Goal: Information Seeking & Learning: Learn about a topic

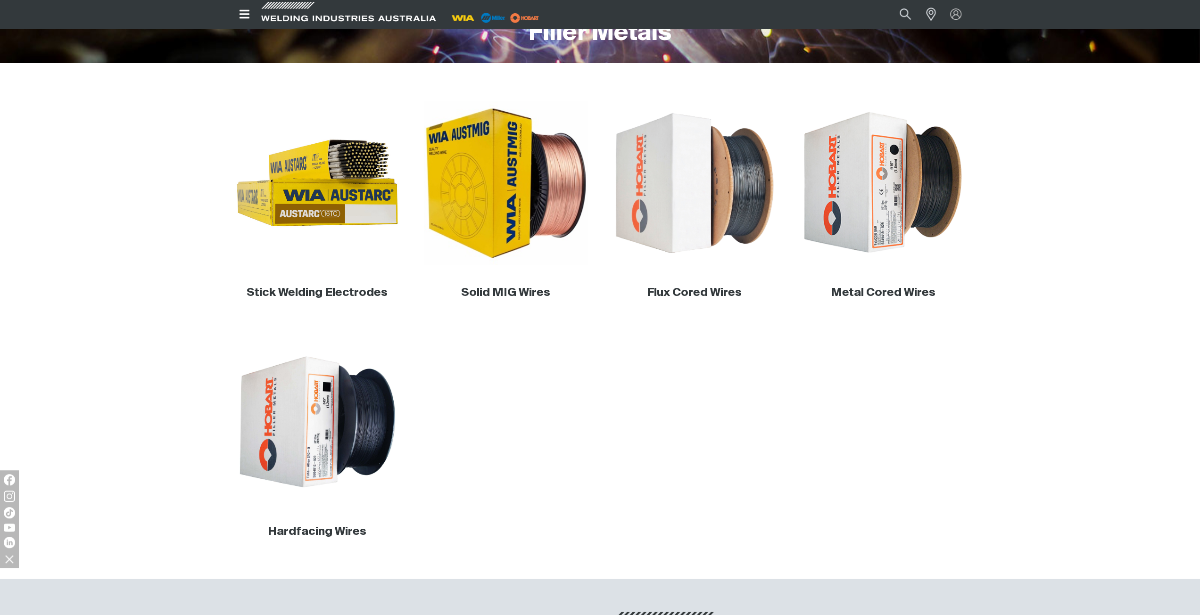
scroll to position [236, 0]
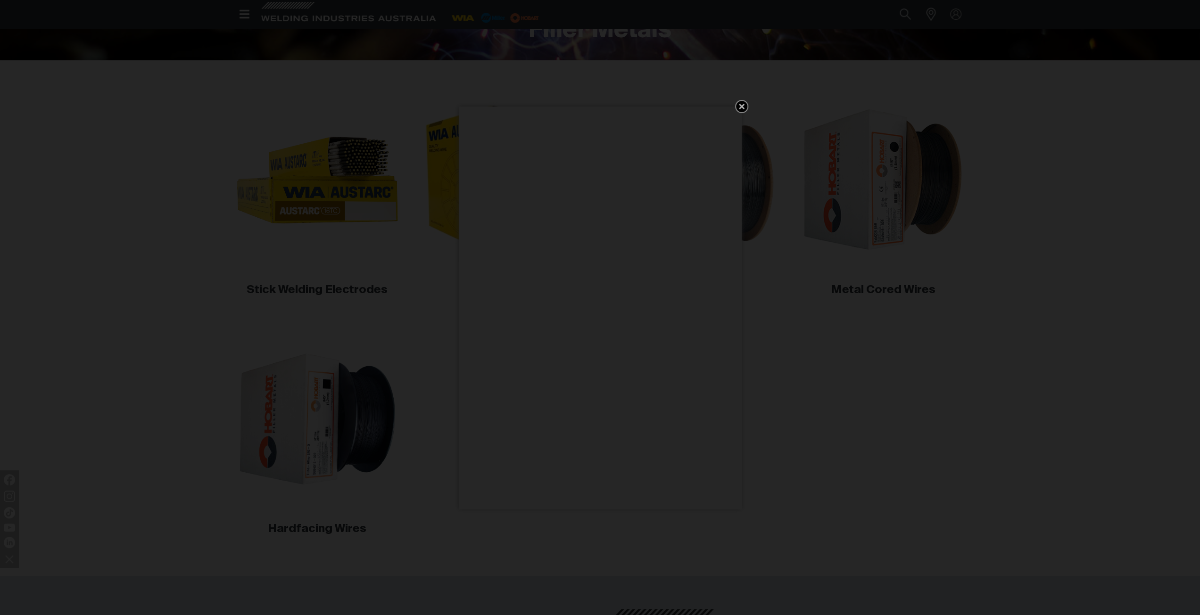
click at [741, 104] on icon "Get 5 WIA Welding Guides Free!" at bounding box center [741, 106] width 11 height 11
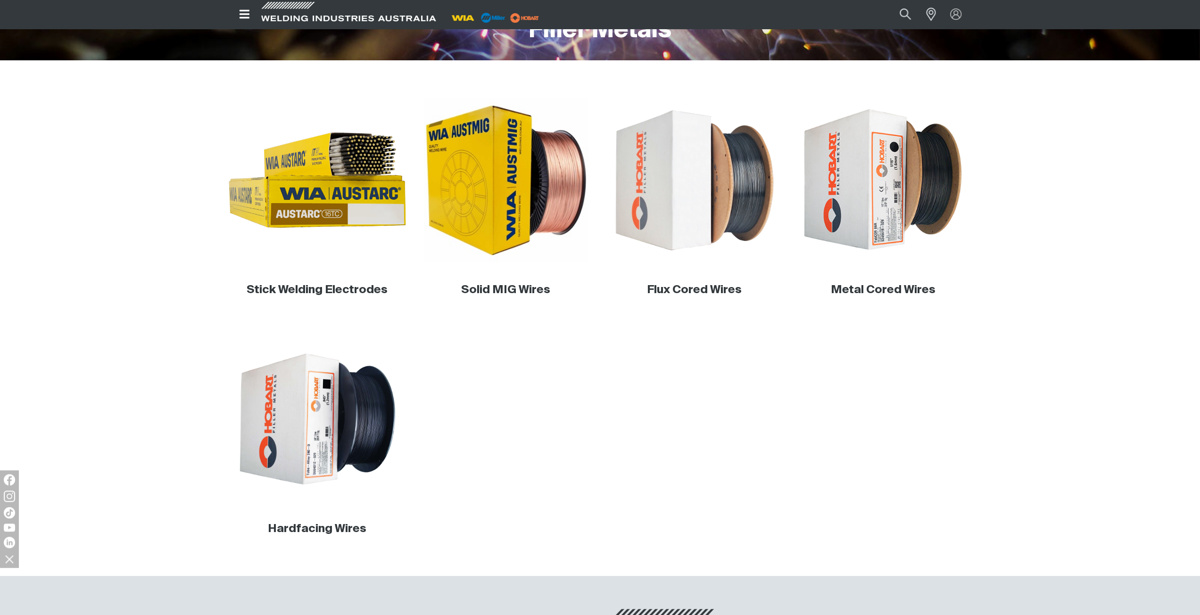
click at [327, 227] on img at bounding box center [317, 180] width 181 height 181
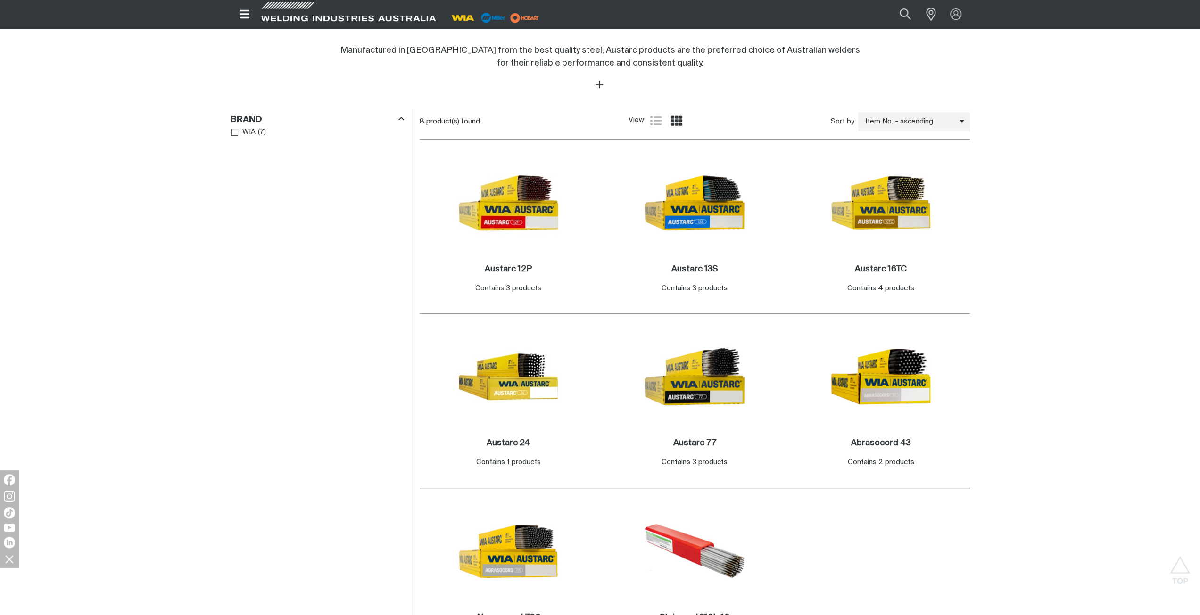
scroll to position [377, 0]
click at [899, 199] on img at bounding box center [880, 202] width 101 height 101
click at [519, 217] on img at bounding box center [508, 202] width 101 height 101
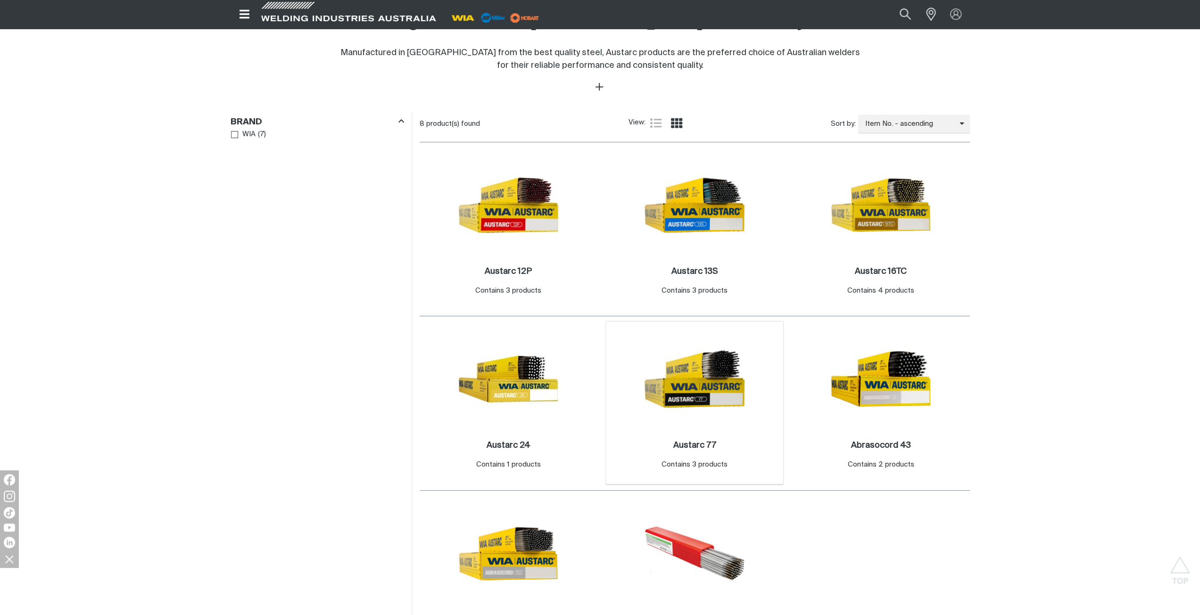
scroll to position [377, 0]
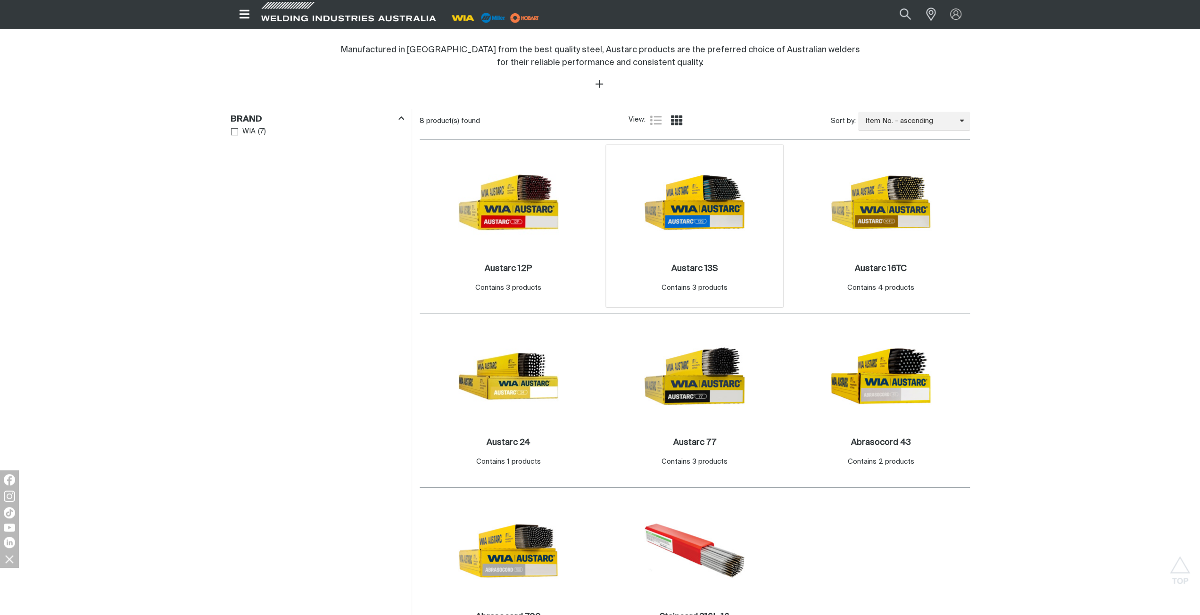
click at [696, 243] on img at bounding box center [694, 202] width 101 height 101
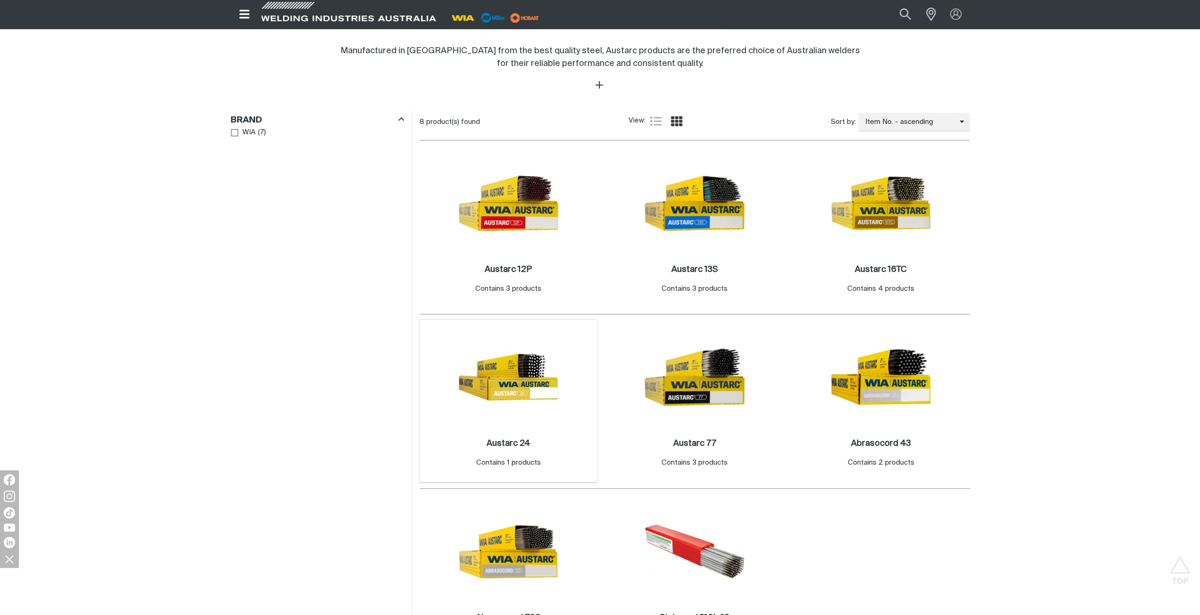
scroll to position [485, 0]
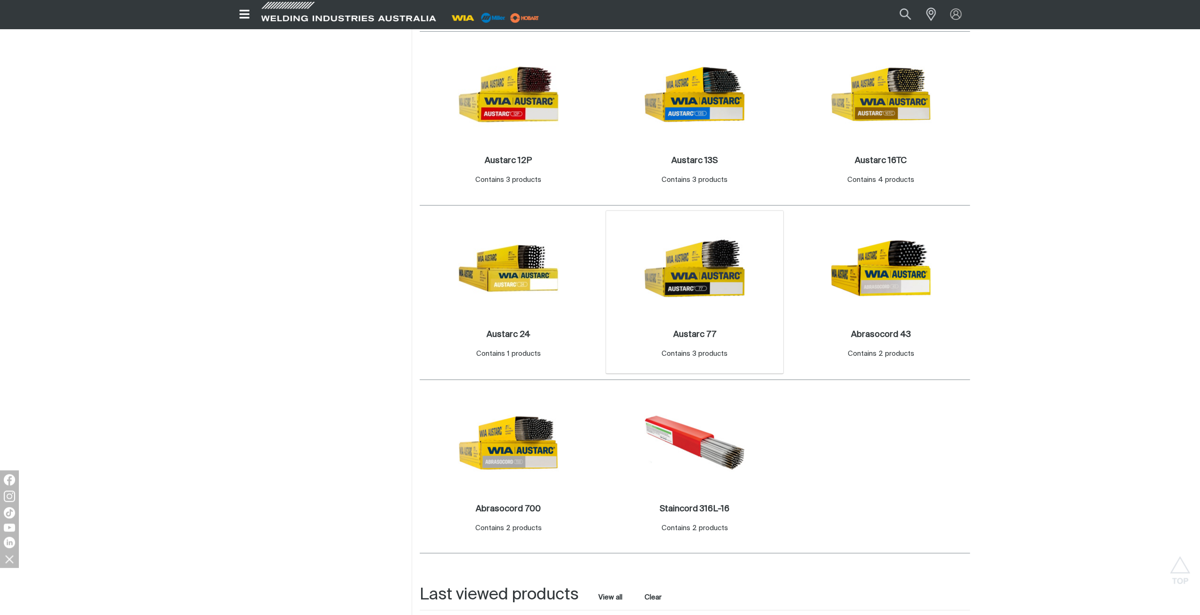
click at [702, 282] on img at bounding box center [694, 268] width 101 height 101
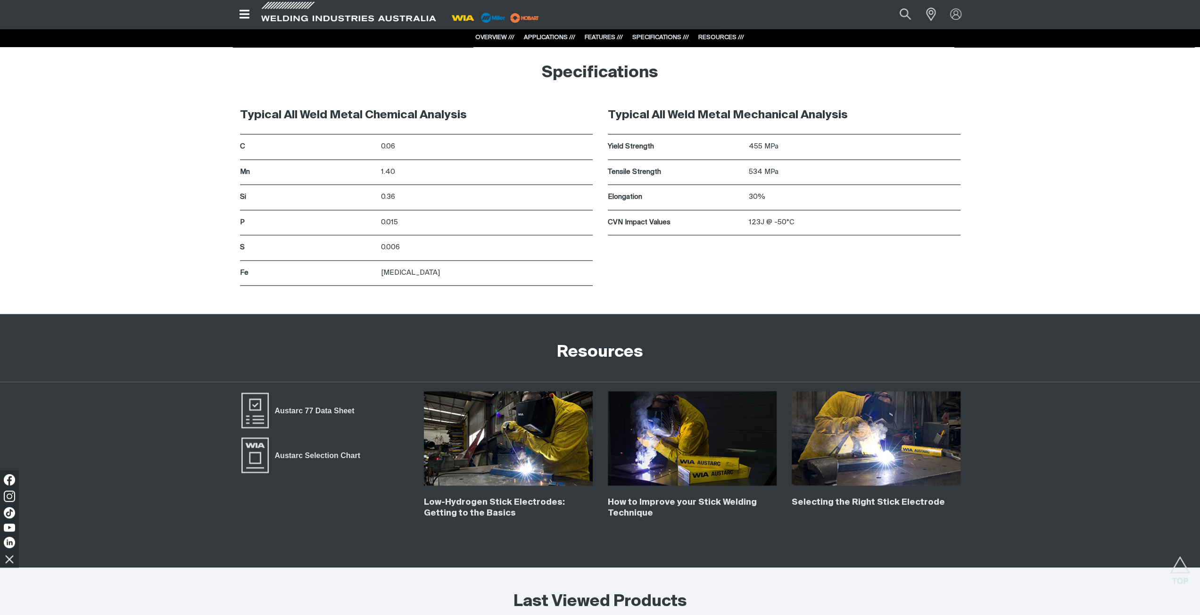
scroll to position [1320, 0]
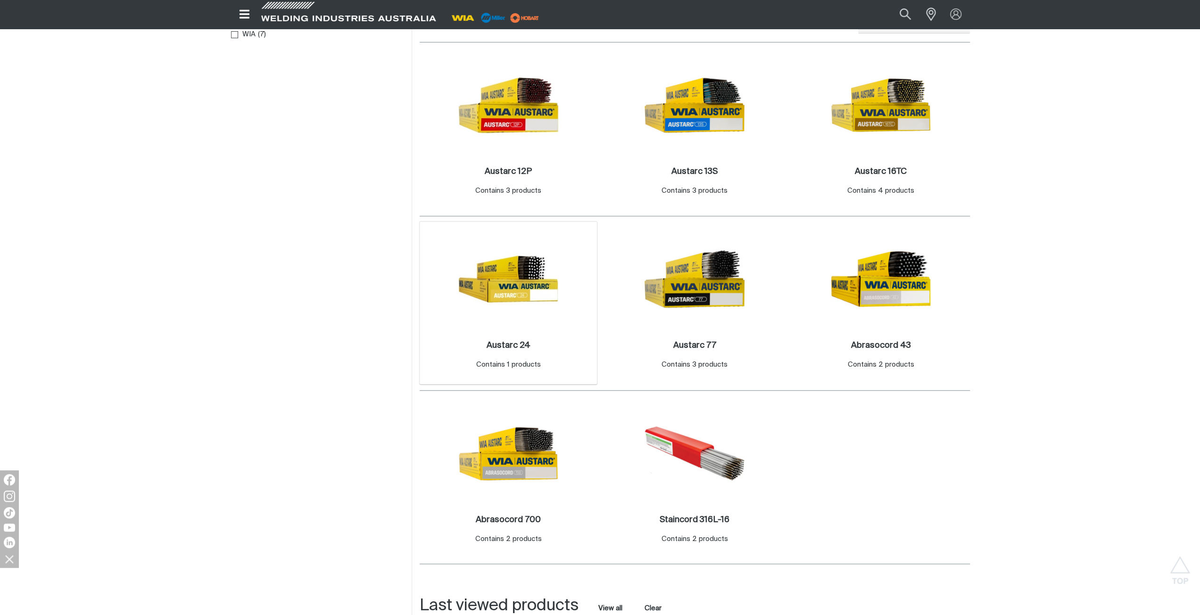
scroll to position [485, 0]
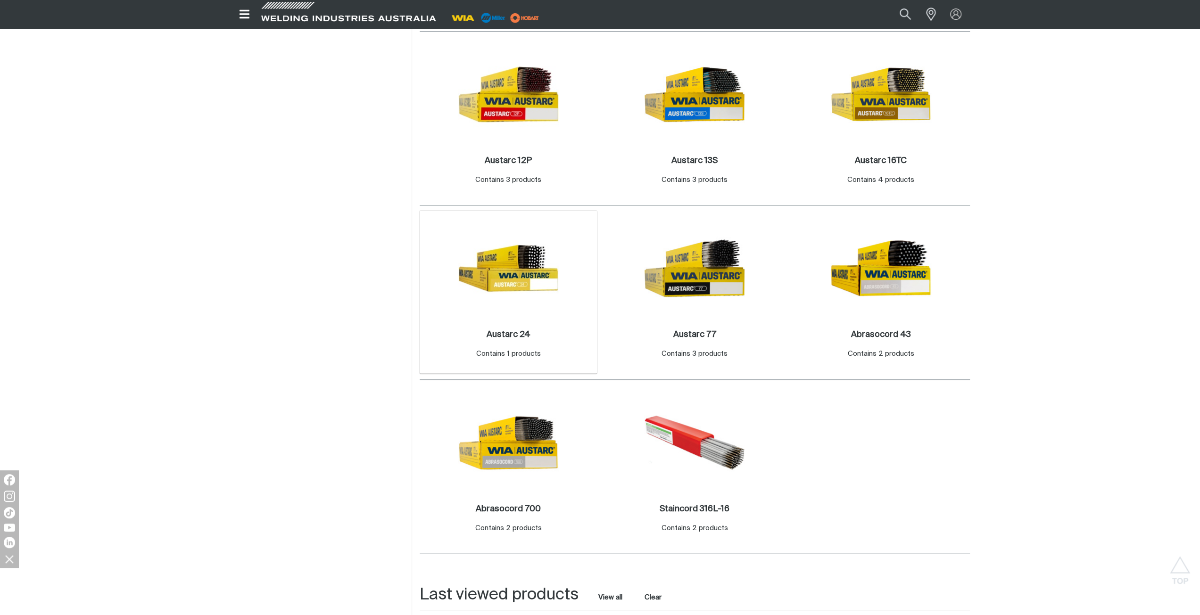
click at [512, 277] on img at bounding box center [508, 268] width 101 height 101
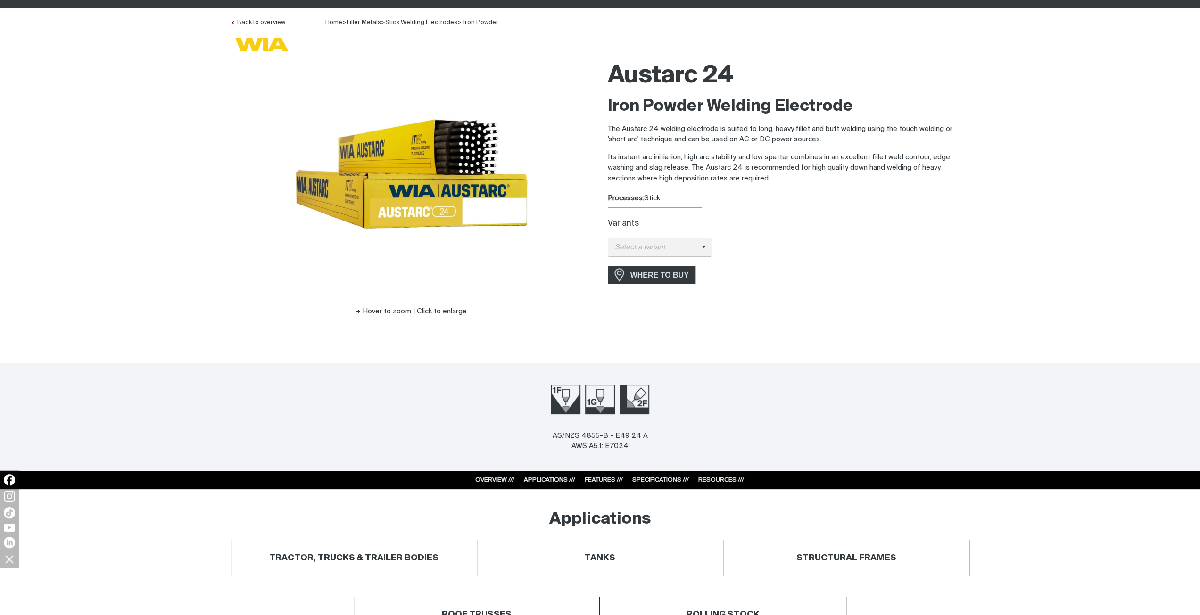
scroll to position [236, 0]
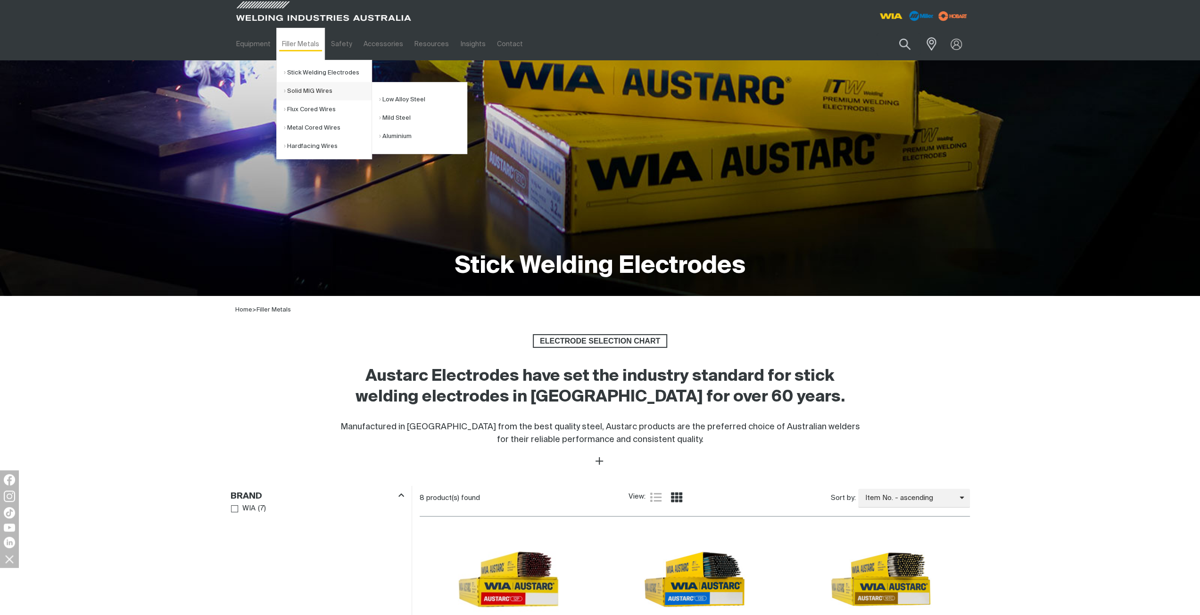
click at [319, 84] on link "Solid MIG Wires" at bounding box center [328, 91] width 88 height 18
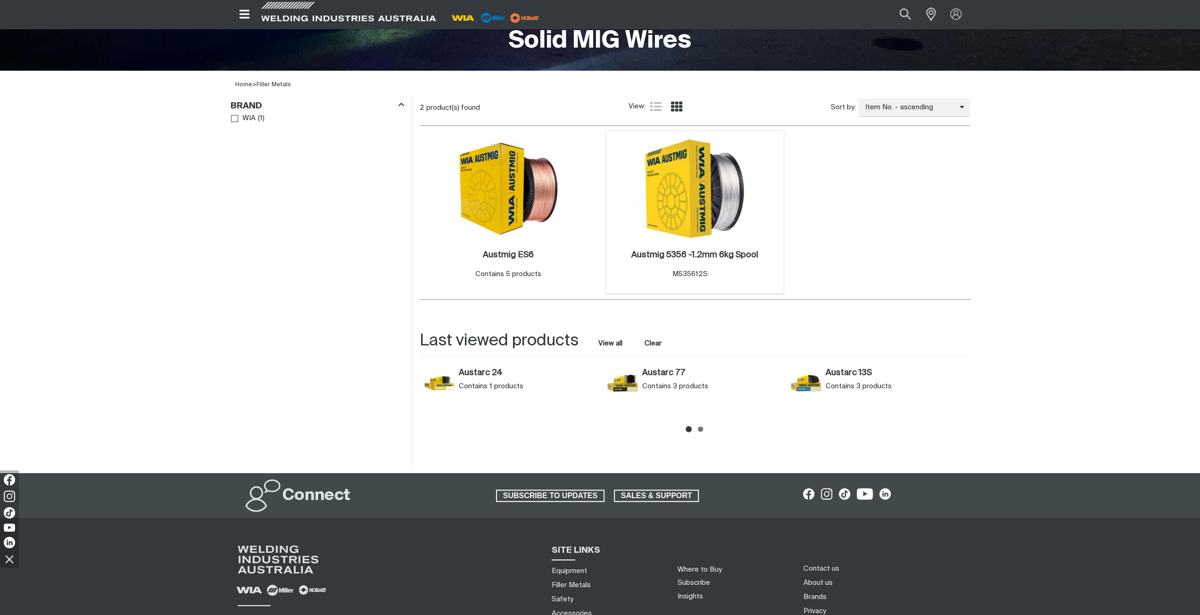
scroll to position [236, 0]
